Goal: Transaction & Acquisition: Obtain resource

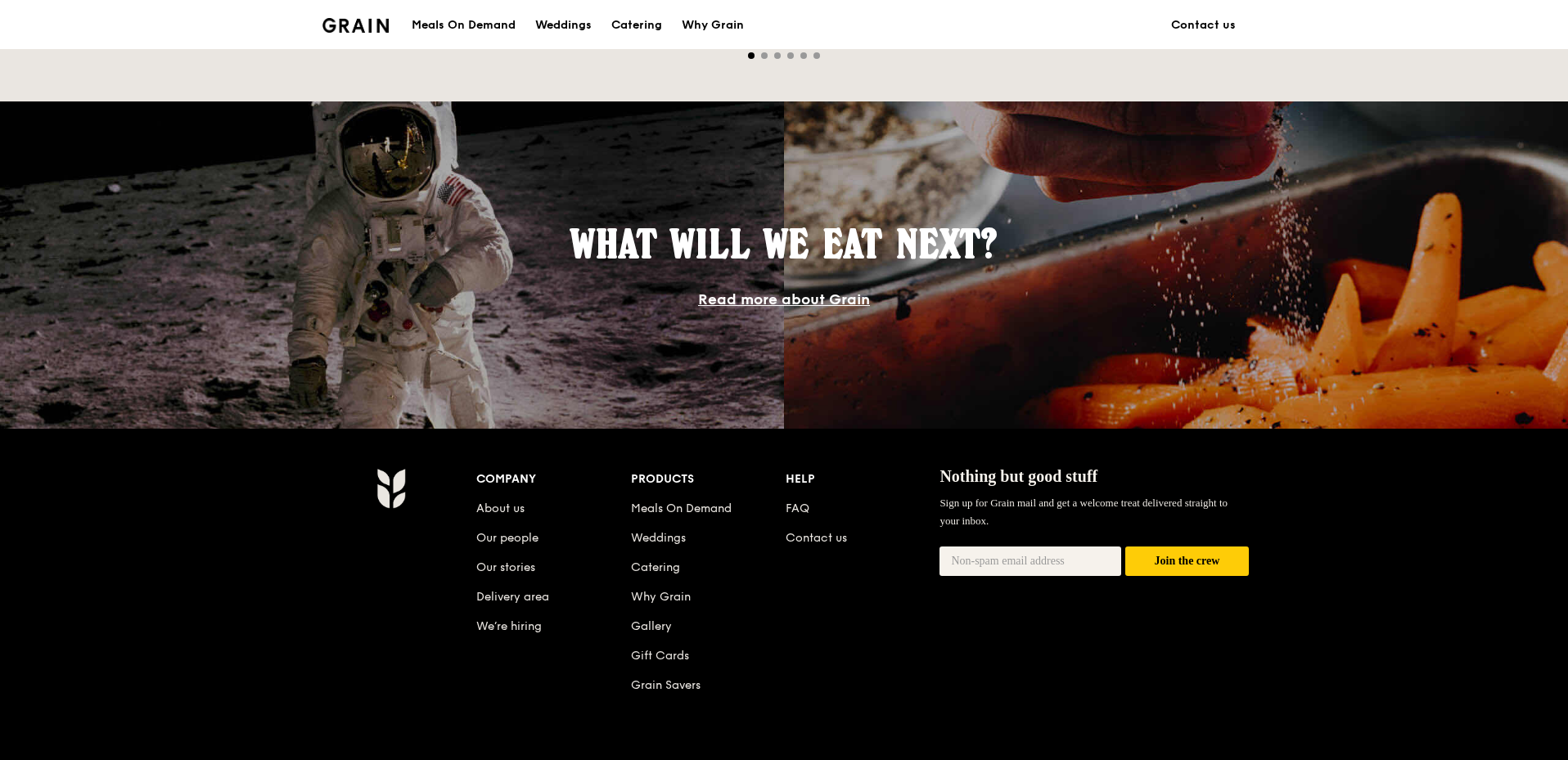
scroll to position [1454, 0]
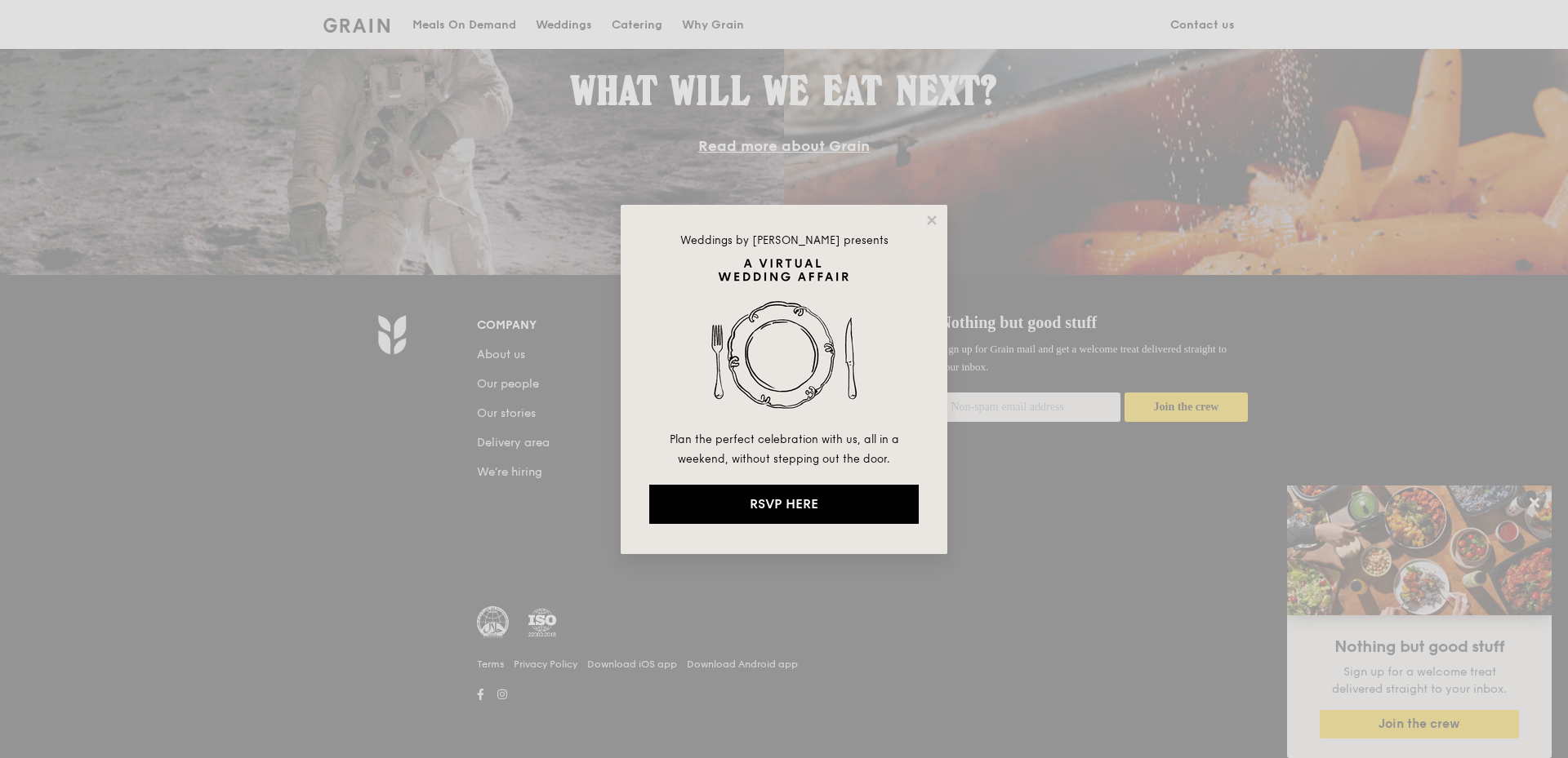
click at [940, 225] on div "Weddings by Grain presents Plan the perfect celebration with us, all in a weeke…" at bounding box center [784, 380] width 326 height 349
click at [935, 224] on icon at bounding box center [931, 220] width 9 height 9
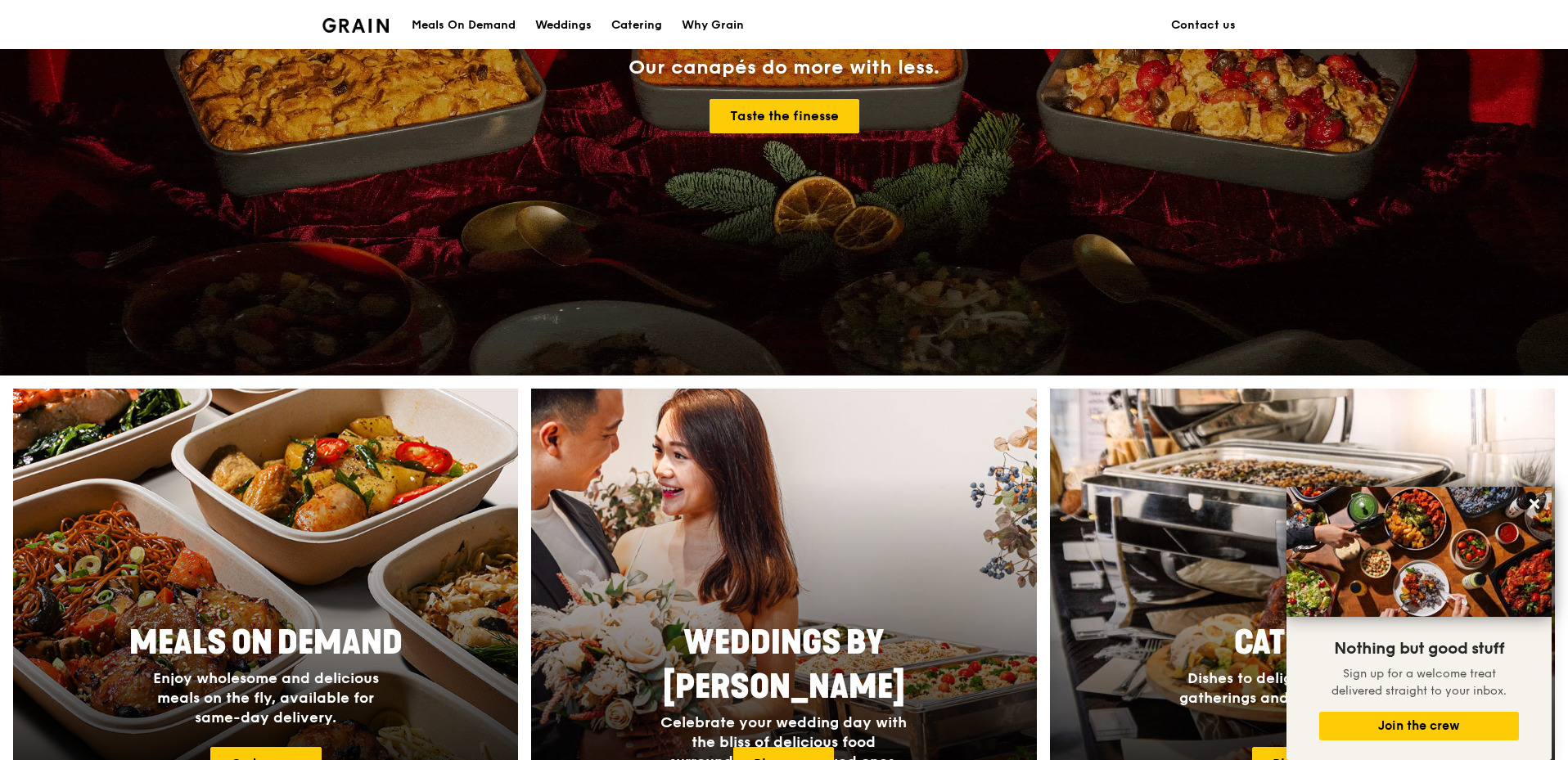
scroll to position [0, 0]
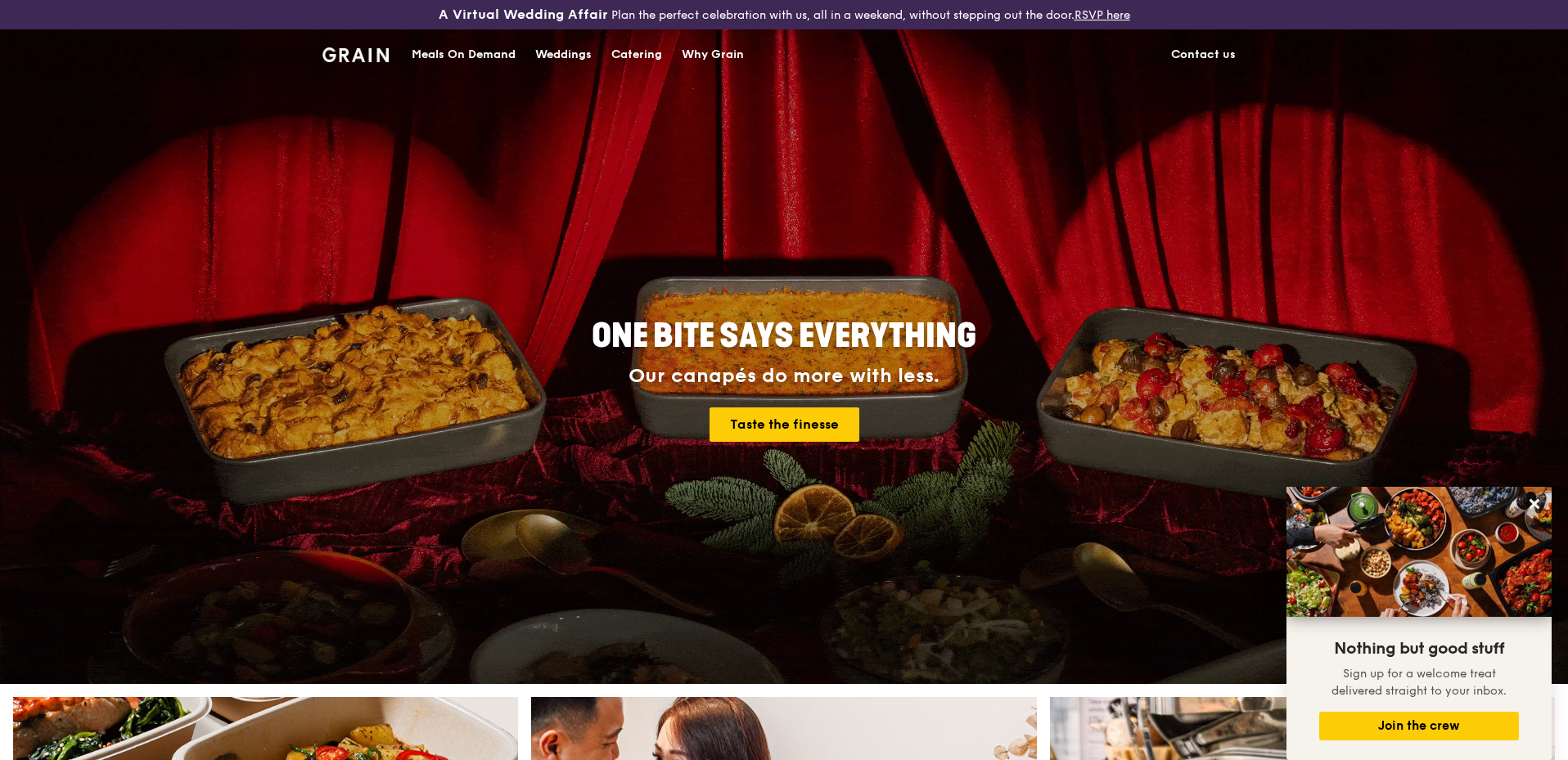
click at [622, 49] on div "Catering" at bounding box center [636, 55] width 50 height 49
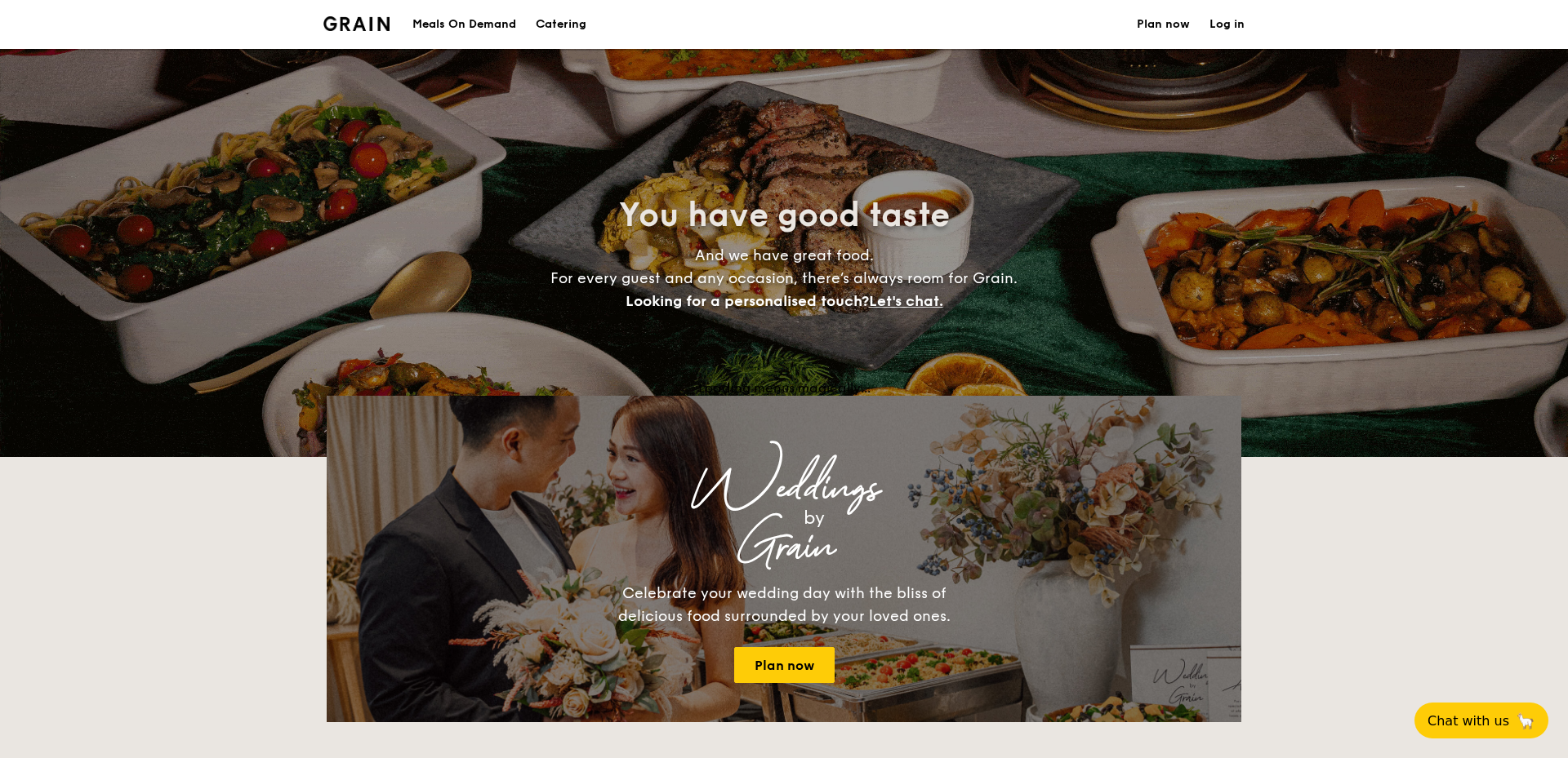
select select
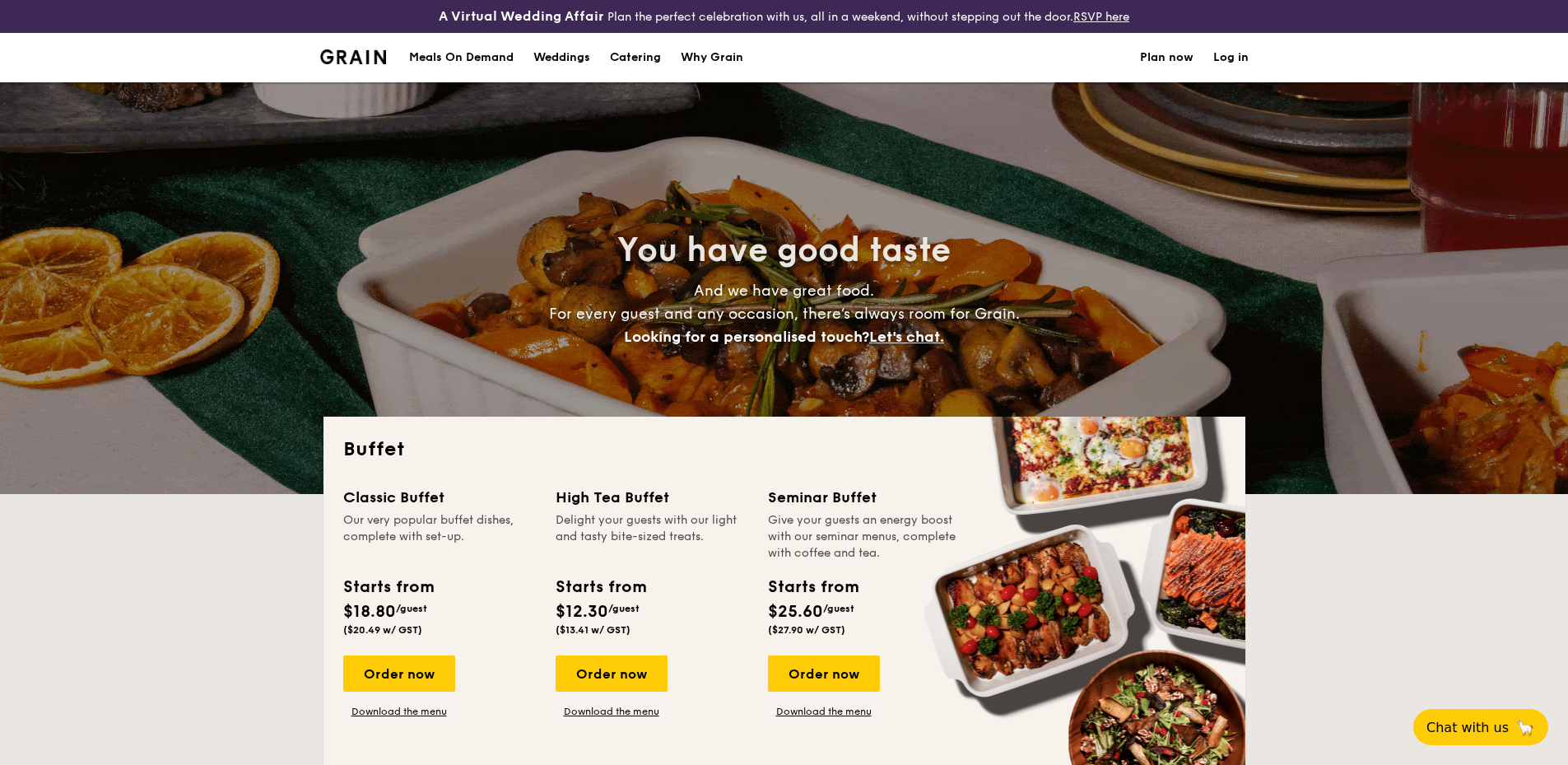
click at [587, 60] on div "Weddings" at bounding box center [561, 57] width 57 height 50
